Goal: Information Seeking & Learning: Learn about a topic

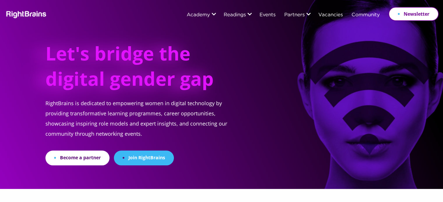
drag, startPoint x: 0, startPoint y: 0, endPoint x: 90, endPoint y: 103, distance: 136.9
click at [90, 103] on p "RightBrains is dedicated to empowering women in digital technology by providing…" at bounding box center [143, 124] width 196 height 52
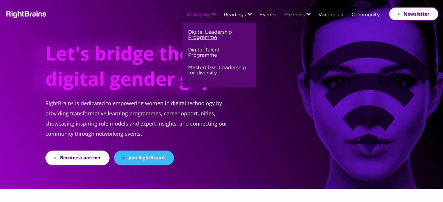
click at [204, 34] on link "Digital Leadership Programme" at bounding box center [218, 38] width 61 height 18
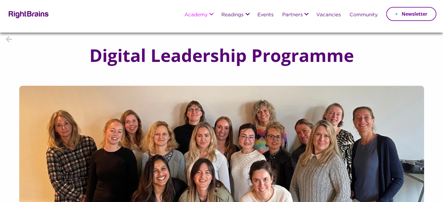
click at [20, 15] on img at bounding box center [28, 14] width 42 height 8
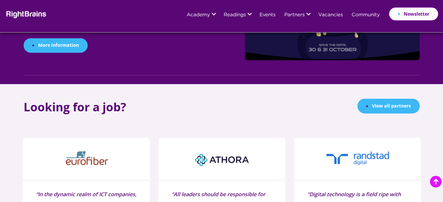
scroll to position [699, 0]
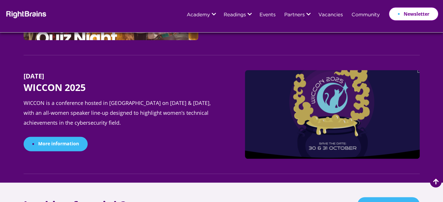
click at [433, 184] on icon at bounding box center [436, 182] width 6 height 6
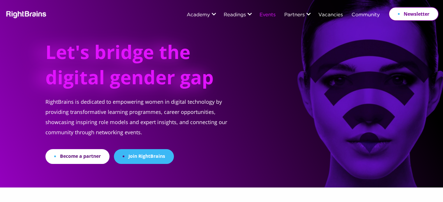
scroll to position [0, 0]
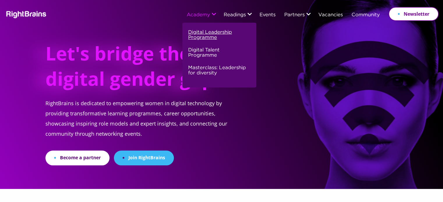
click at [206, 34] on link "Digital Leadership Programme" at bounding box center [218, 38] width 61 height 18
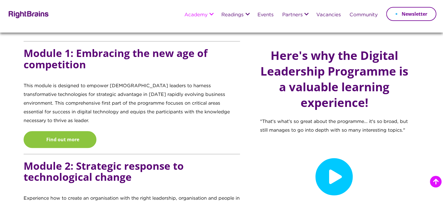
scroll to position [582, 0]
